Goal: Understand process/instructions: Learn how to perform a task or action

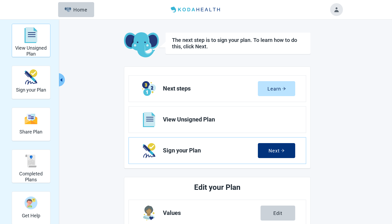
click at [32, 36] on img "View Unsigned Plan" at bounding box center [31, 35] width 13 height 16
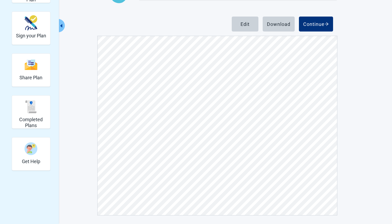
scroll to position [54, 0]
click at [316, 23] on div "Continue" at bounding box center [316, 23] width 26 height 5
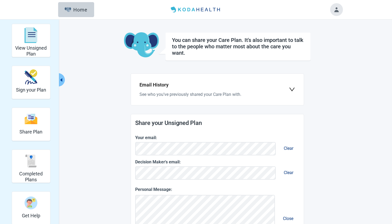
click at [293, 89] on icon "down" at bounding box center [292, 89] width 6 height 6
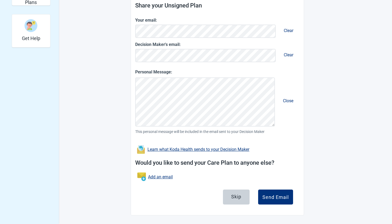
scroll to position [177, 0]
click at [234, 198] on div "Skip" at bounding box center [236, 196] width 10 height 5
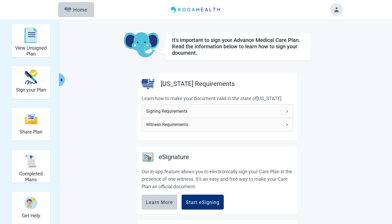
click at [286, 110] on icon "right" at bounding box center [286, 110] width 3 height 3
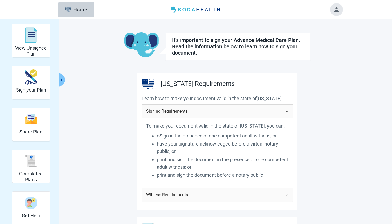
click at [286, 194] on icon "right" at bounding box center [286, 194] width 3 height 3
